Goal: Information Seeking & Learning: Learn about a topic

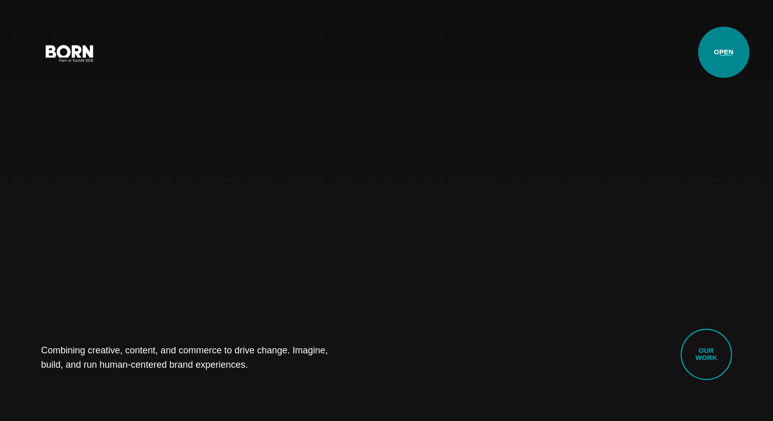
click at [723, 50] on button "Primary Menu" at bounding box center [725, 53] width 25 height 22
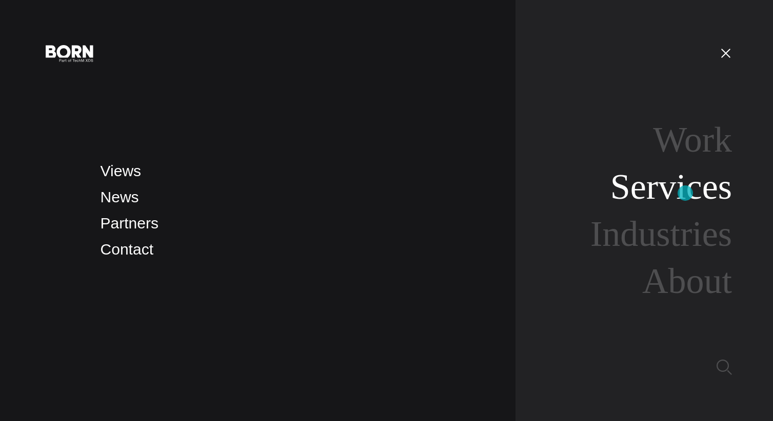
click at [685, 193] on link "Services" at bounding box center [671, 186] width 122 height 39
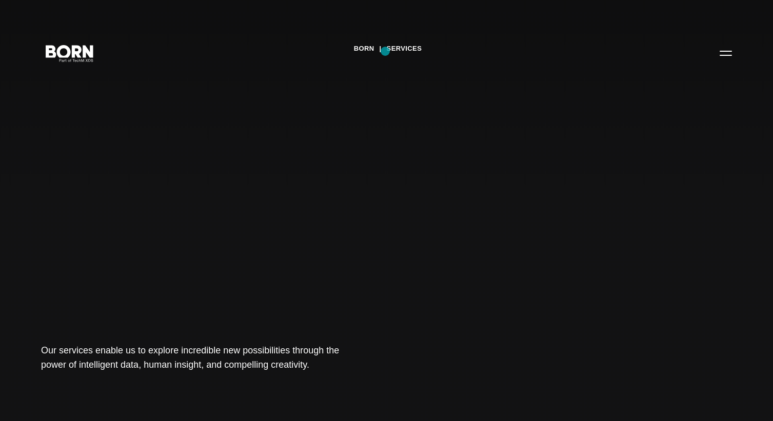
click at [404, 50] on link "Services" at bounding box center [404, 48] width 35 height 15
click at [79, 58] on icon ".st0{display:none;} .st1{display:inline;} .st2{font-family:'HelveticaNeue-Mediu…" at bounding box center [70, 52] width 66 height 27
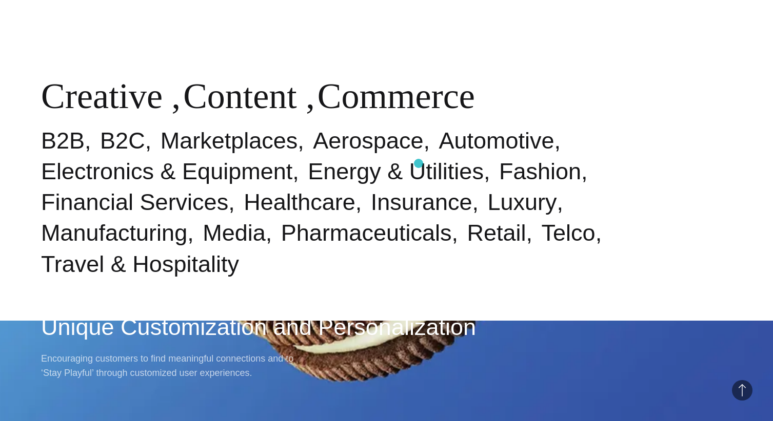
scroll to position [523, 0]
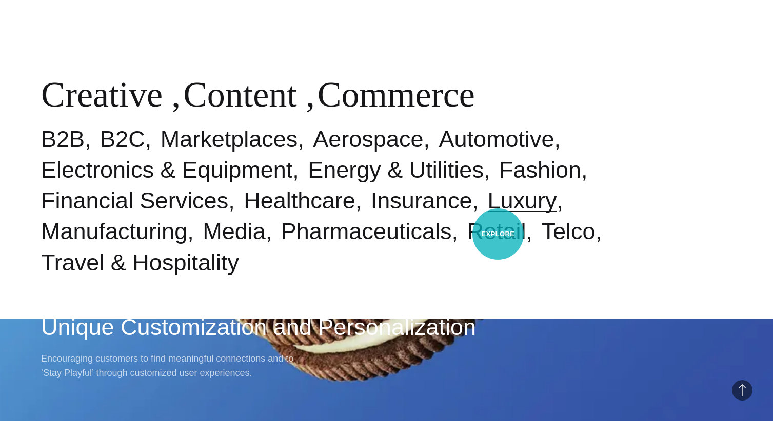
click at [498, 214] on link "Luxury" at bounding box center [522, 201] width 69 height 26
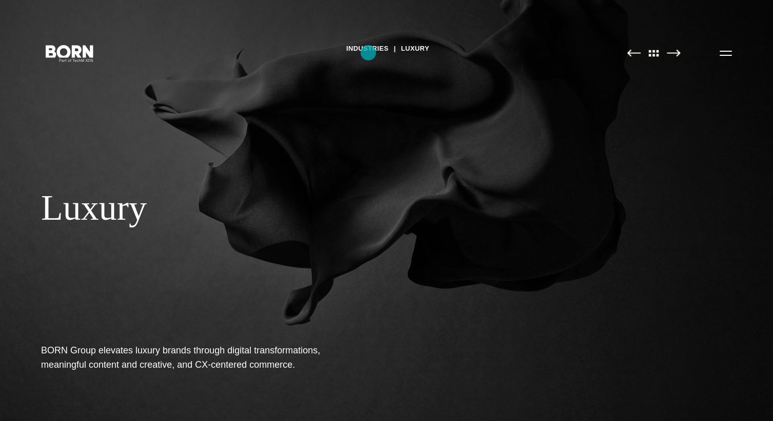
click at [368, 53] on link "Industries" at bounding box center [367, 48] width 43 height 15
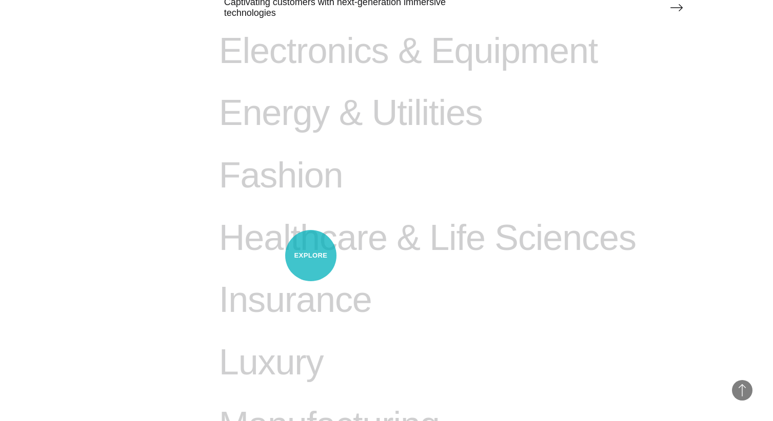
scroll to position [839, 0]
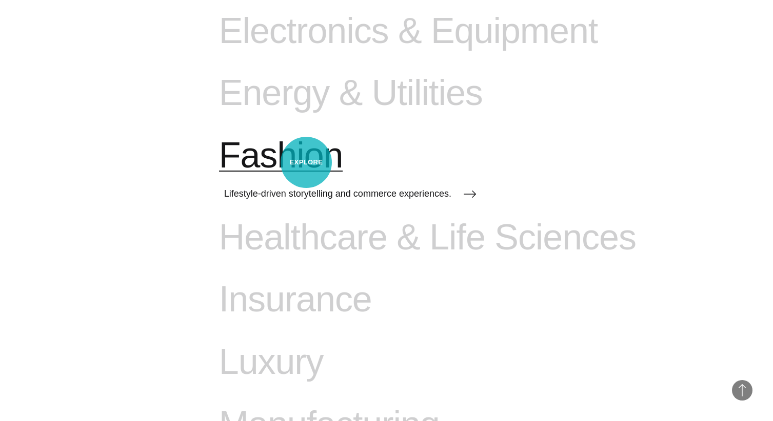
click at [306, 163] on span "Fashion" at bounding box center [281, 156] width 124 height 42
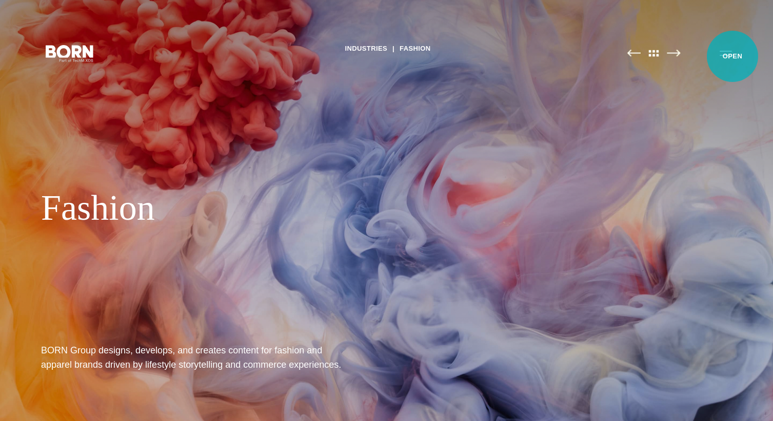
click at [732, 56] on button "Primary Menu" at bounding box center [725, 53] width 25 height 22
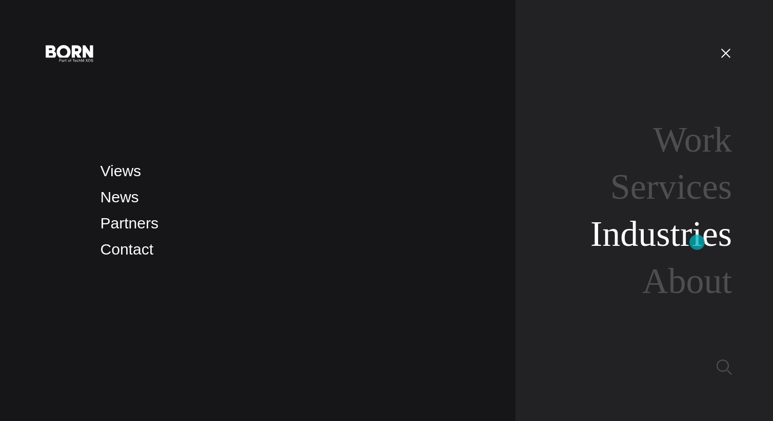
click at [697, 243] on link "Industries" at bounding box center [661, 233] width 142 height 39
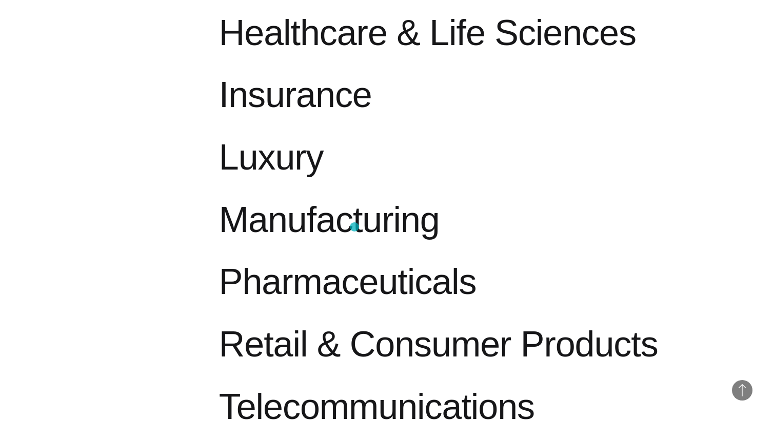
scroll to position [863, 0]
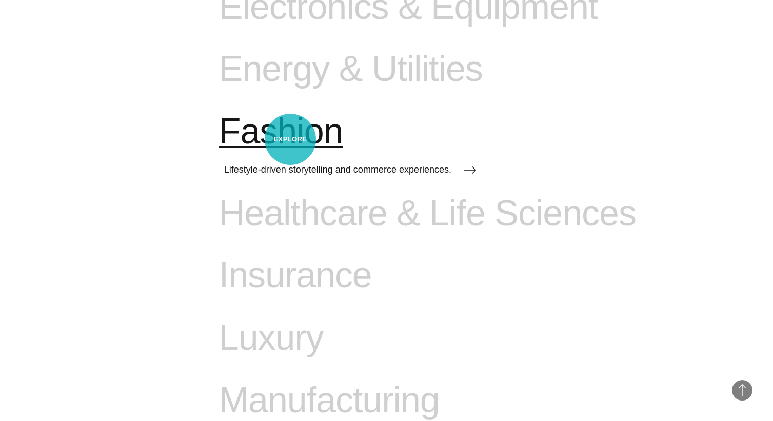
click at [290, 139] on span "Fashion" at bounding box center [281, 132] width 124 height 42
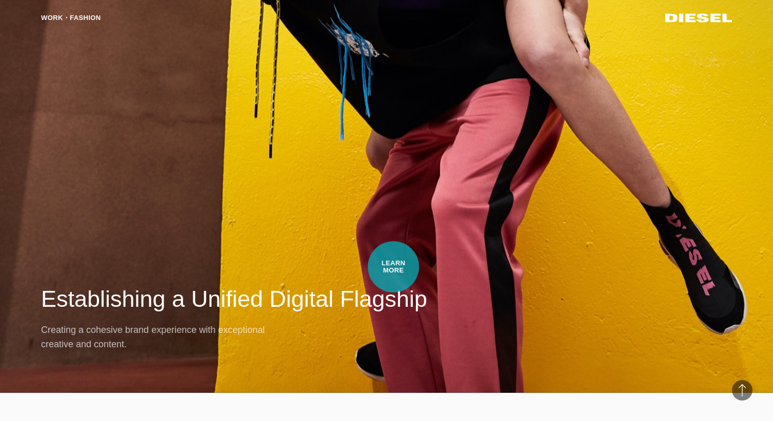
scroll to position [1680, 0]
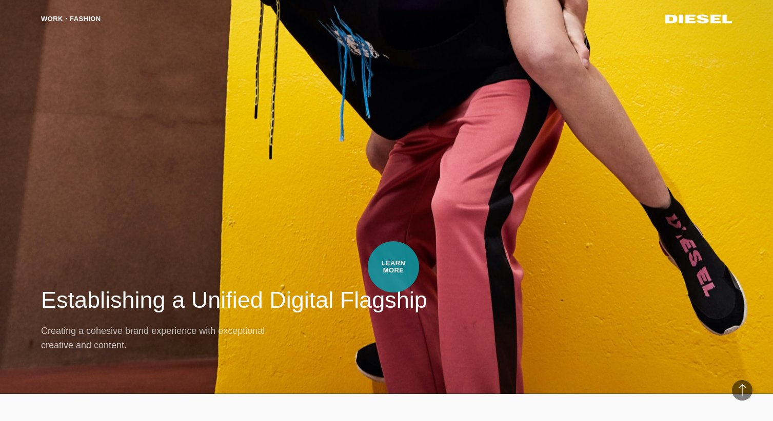
click at [393, 267] on div "Work・Fashion Establishing a Unified Digital Flagship Creating a cohesive brand …" at bounding box center [386, 183] width 773 height 421
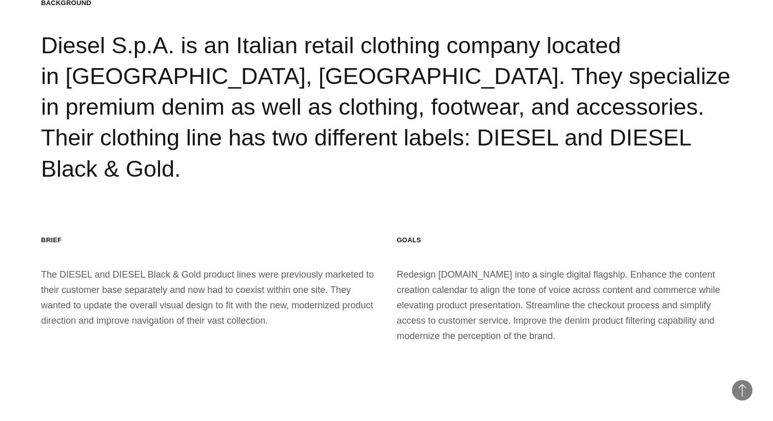
scroll to position [1426, 0]
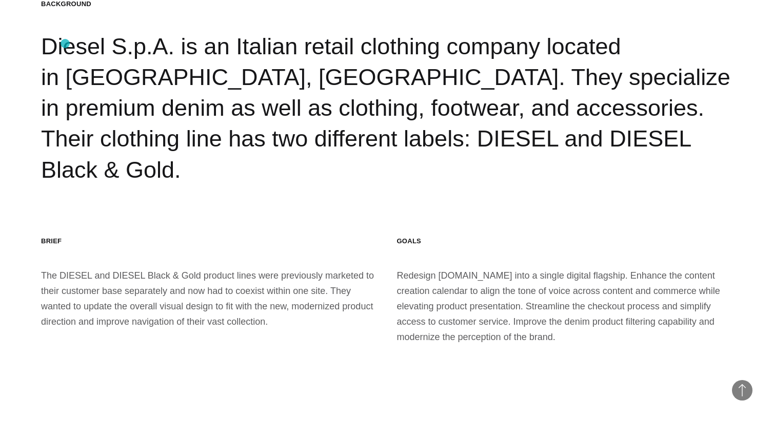
click at [65, 44] on div "Background Diesel S.p.A. is an Italian retail clothing company located in [GEOG…" at bounding box center [386, 92] width 691 height 186
copy div "Diesel"
